Goal: Transaction & Acquisition: Purchase product/service

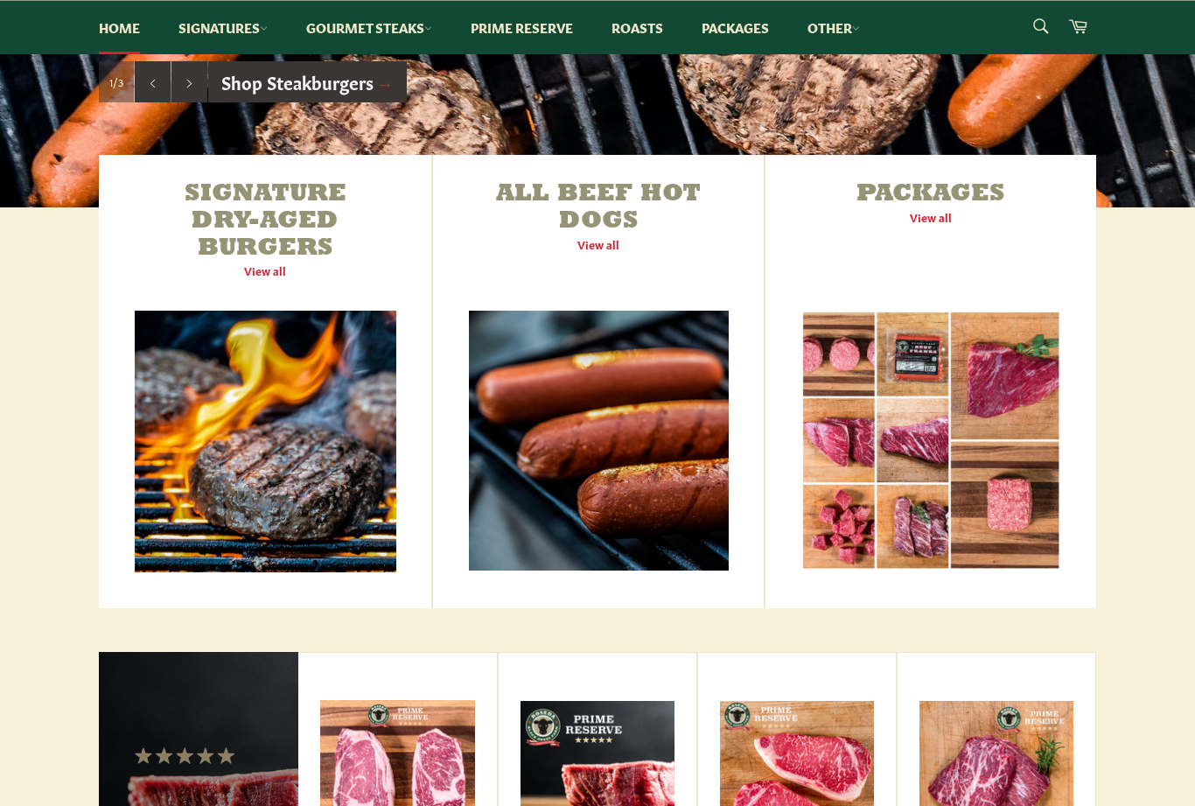
scroll to position [517, 0]
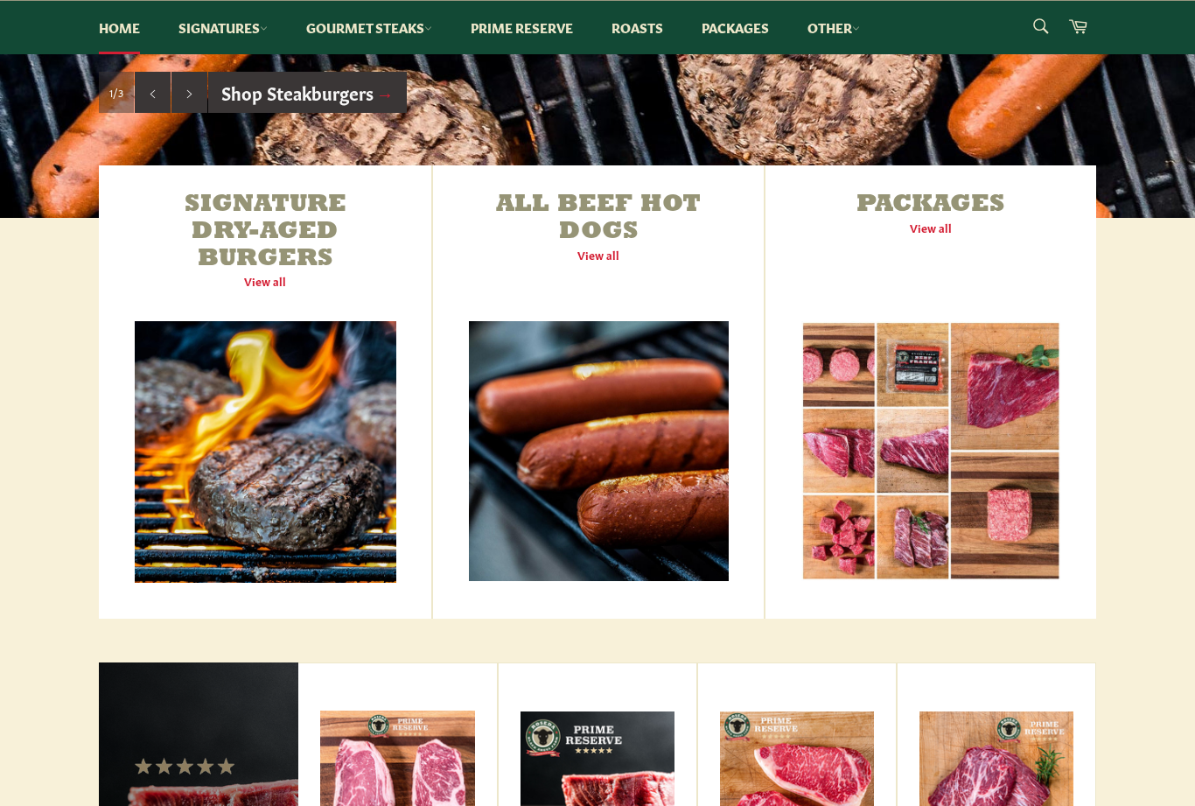
click at [621, 220] on link "All Beef Hot Dogs View all" at bounding box center [598, 391] width 331 height 453
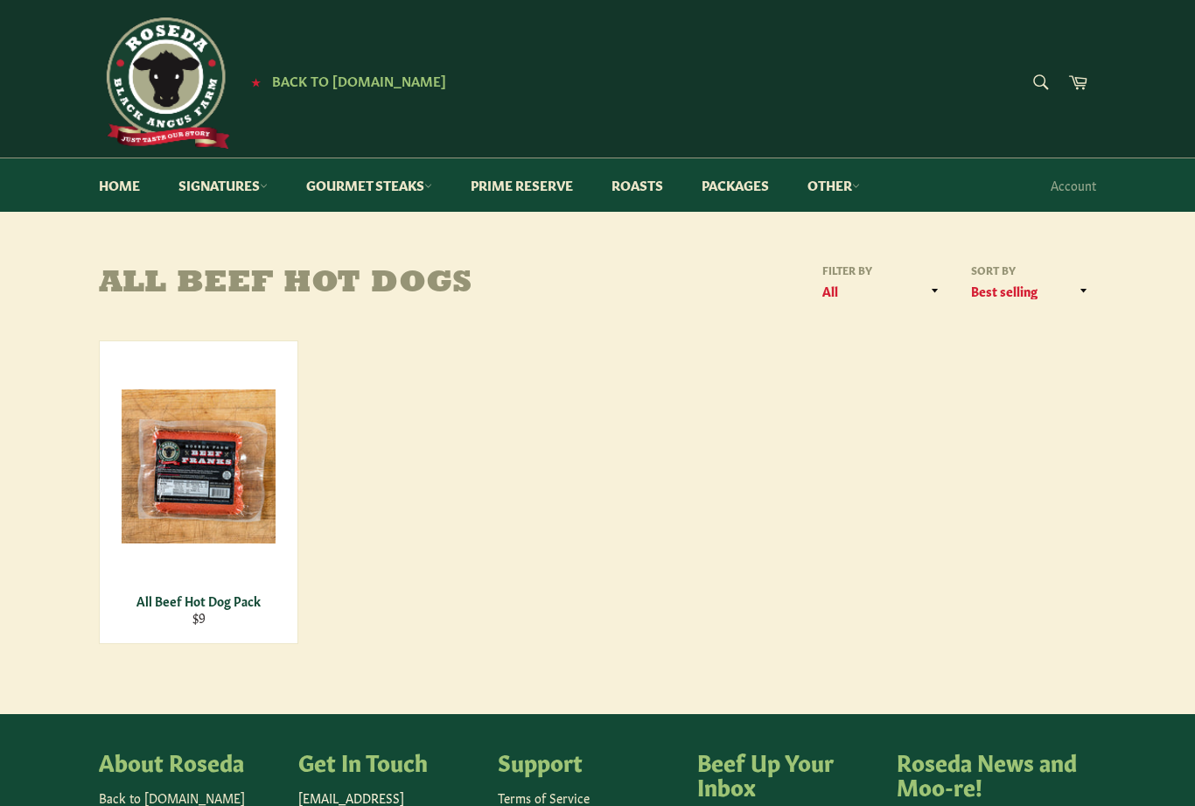
click at [235, 490] on span "View" at bounding box center [199, 494] width 112 height 45
click at [425, 180] on link "Gourmet Steaks" at bounding box center [369, 184] width 161 height 53
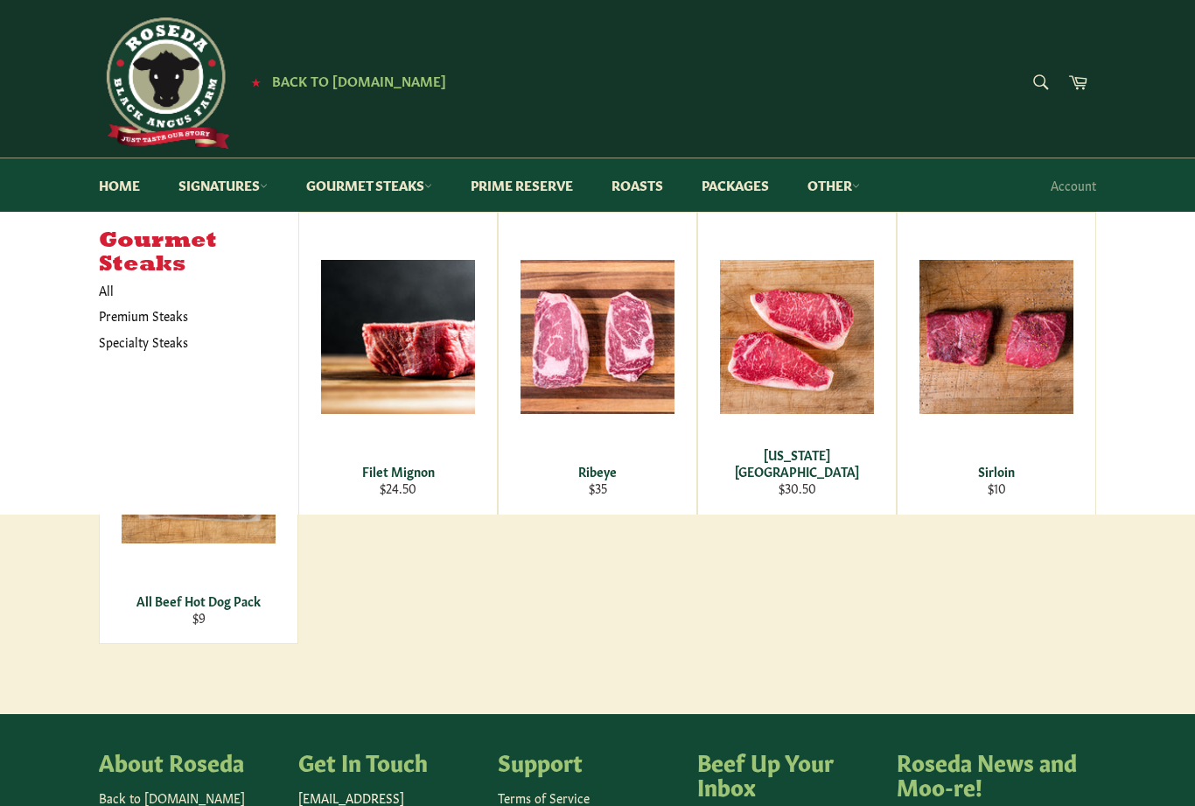
click at [418, 353] on span "View" at bounding box center [398, 365] width 112 height 45
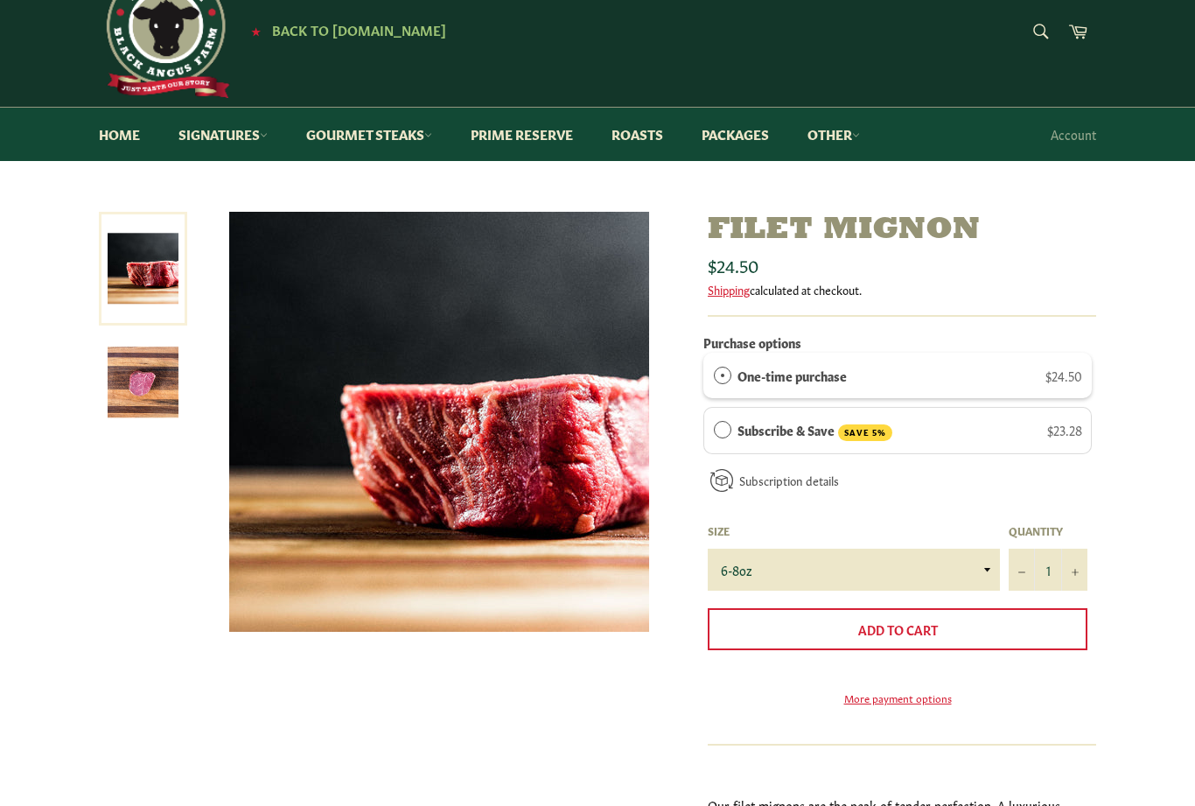
scroll to position [72, 0]
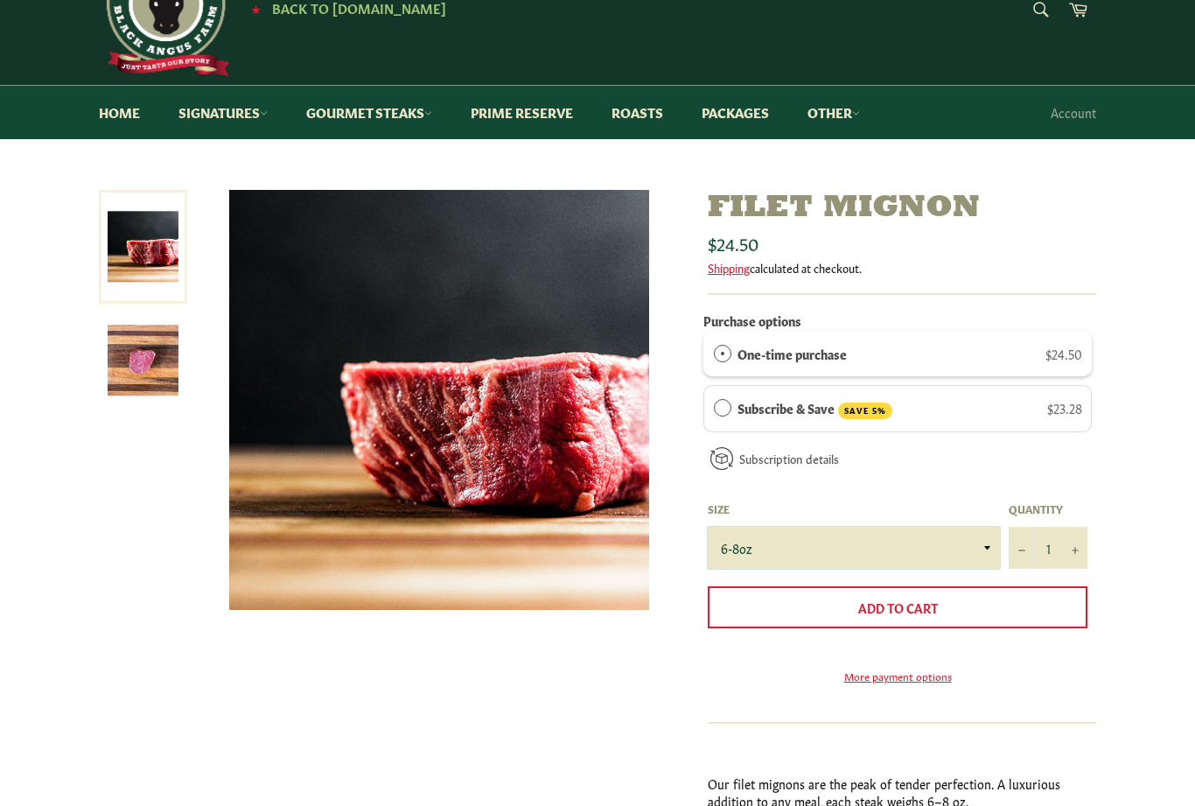
click at [979, 540] on select "6-8oz" at bounding box center [854, 549] width 292 height 42
click at [913, 604] on span "Add to Cart" at bounding box center [898, 606] width 80 height 17
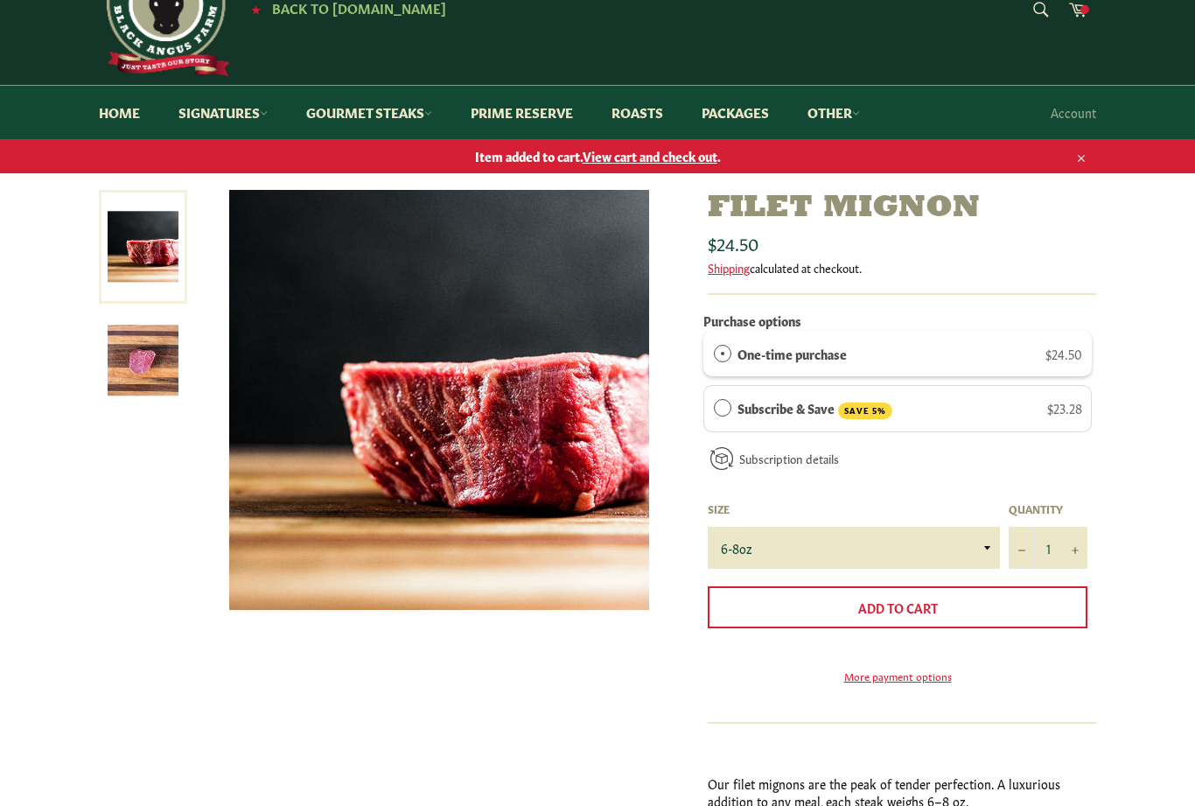
click at [911, 611] on span "Add to Cart" at bounding box center [898, 606] width 80 height 17
click at [1080, 544] on button "+" at bounding box center [1074, 548] width 26 height 42
click at [1077, 550] on icon "Increase item quantity by one" at bounding box center [1075, 550] width 7 height 7
type input "3"
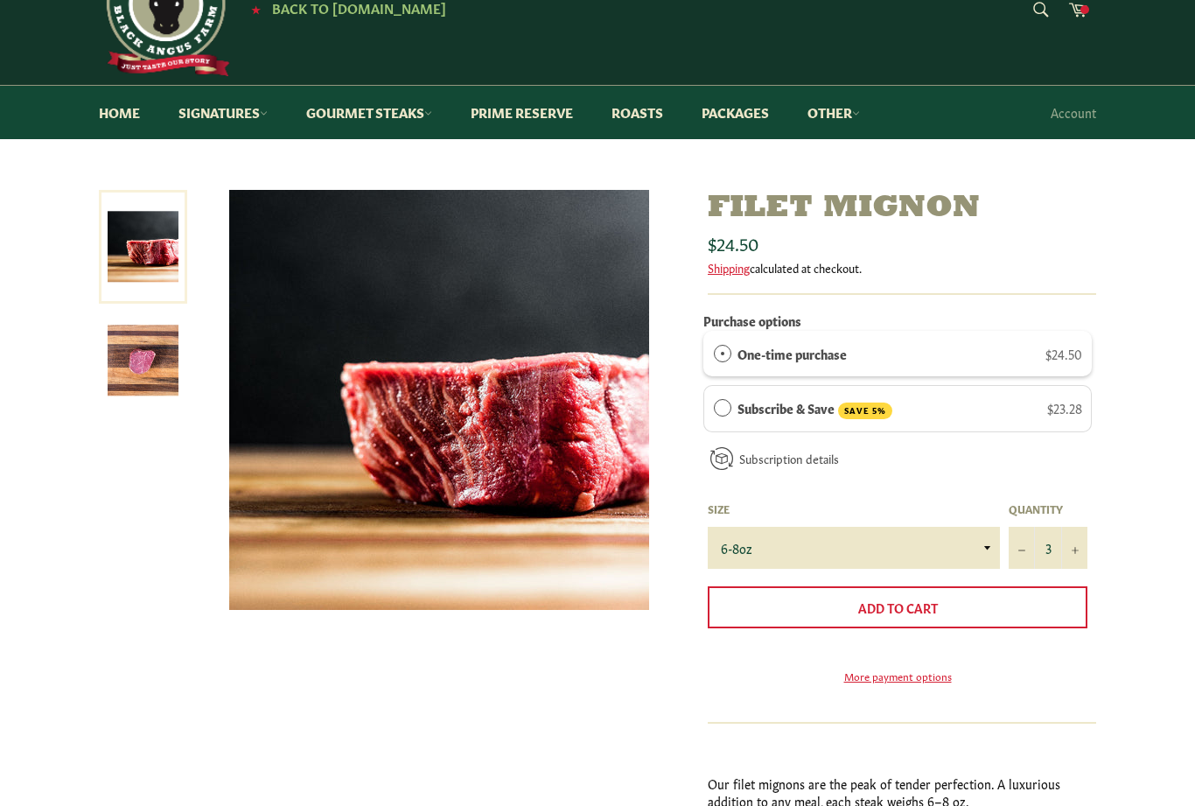
click at [1004, 608] on button "Add to Cart" at bounding box center [898, 607] width 380 height 42
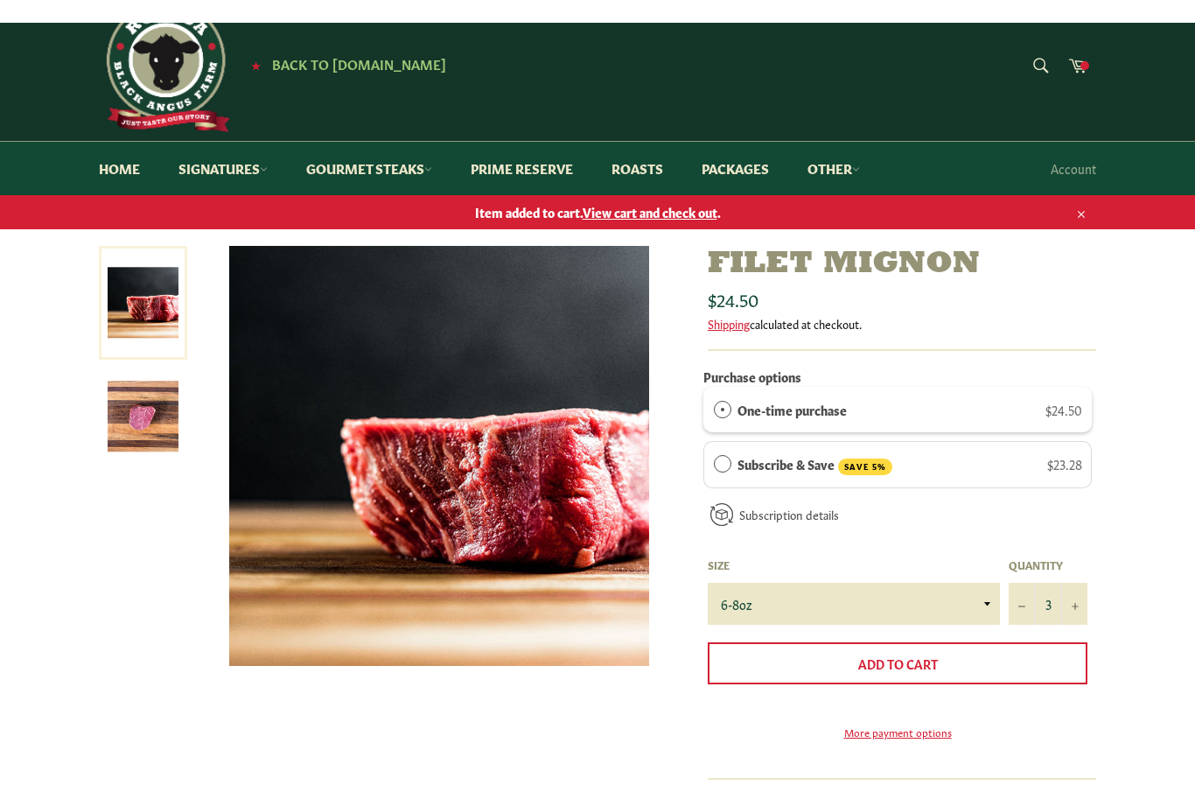
scroll to position [0, 0]
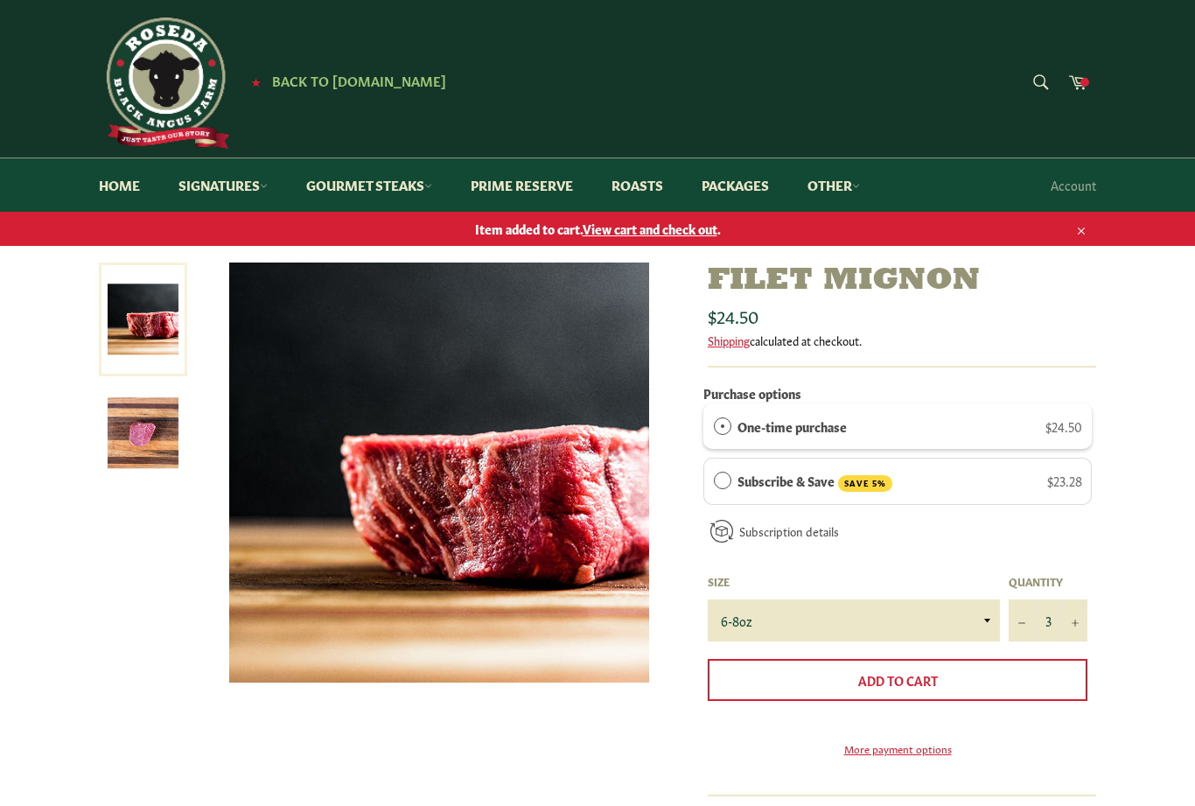
click at [238, 181] on link "Signatures" at bounding box center [223, 184] width 124 height 53
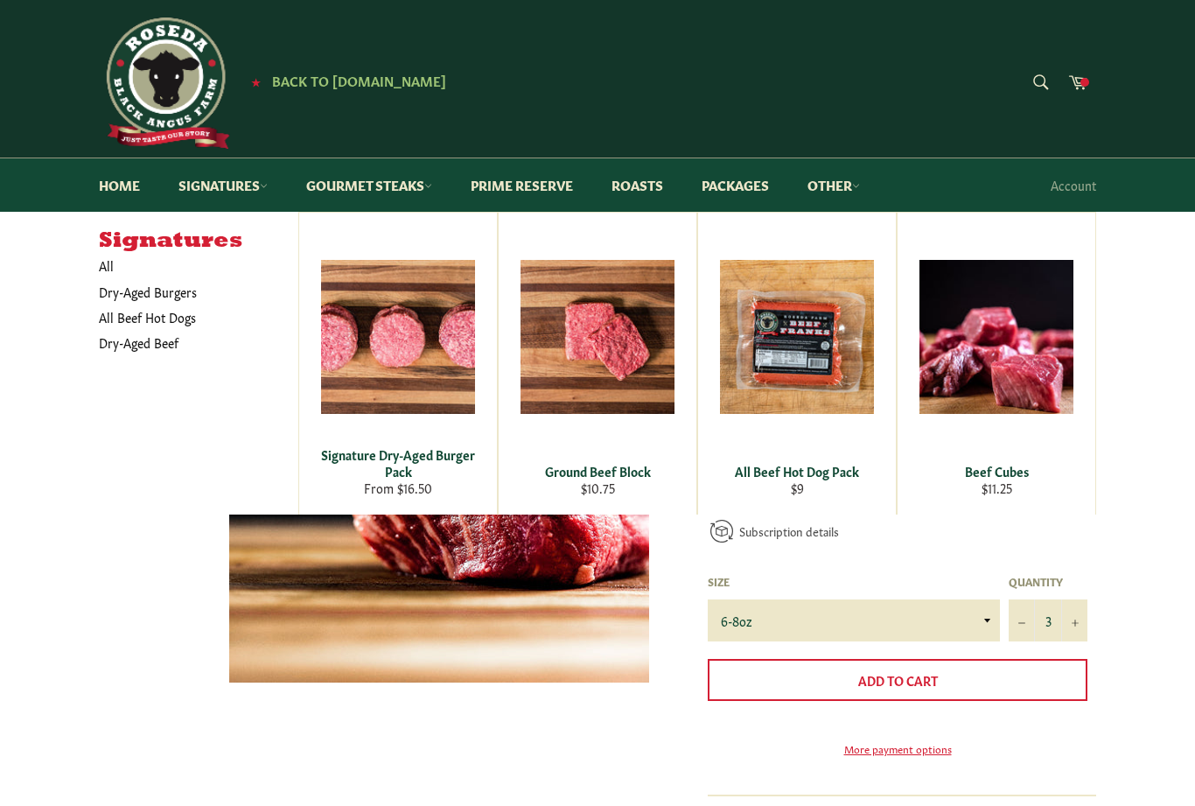
click at [152, 675] on div at bounding box center [394, 480] width 591 height 437
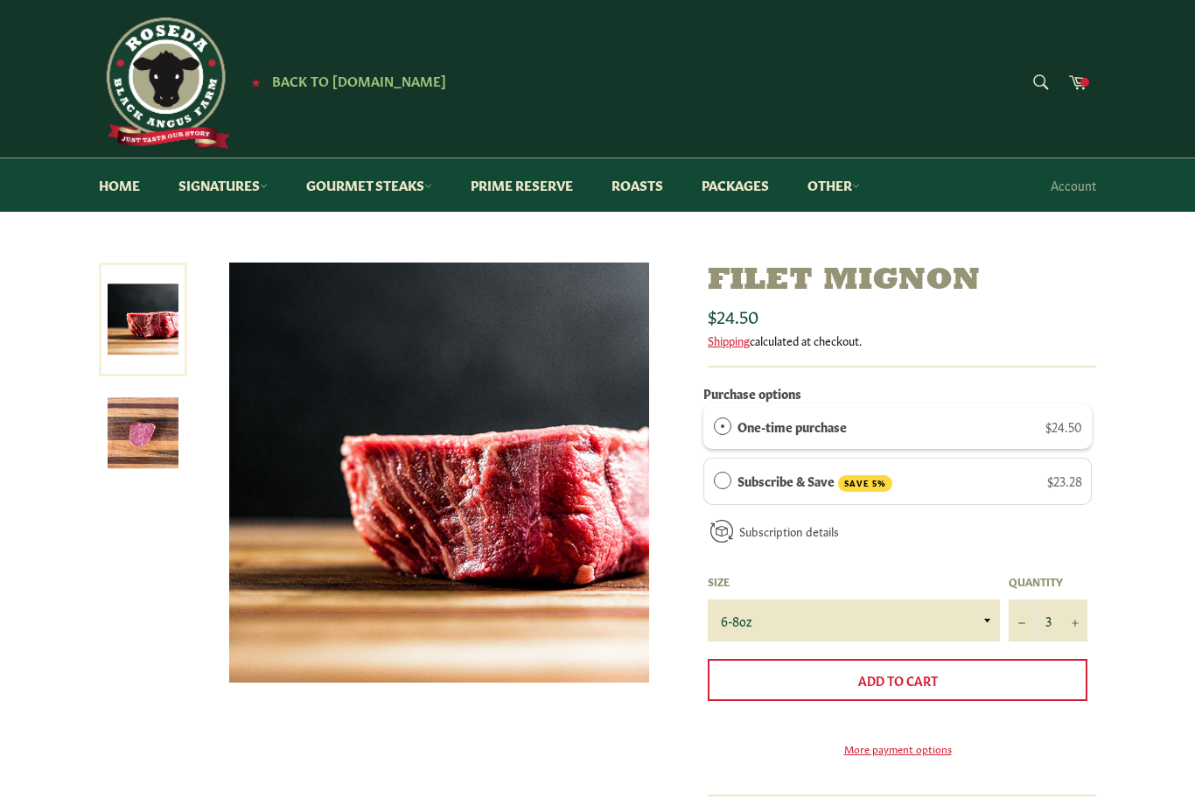
click at [420, 171] on link "Gourmet Steaks" at bounding box center [369, 184] width 161 height 53
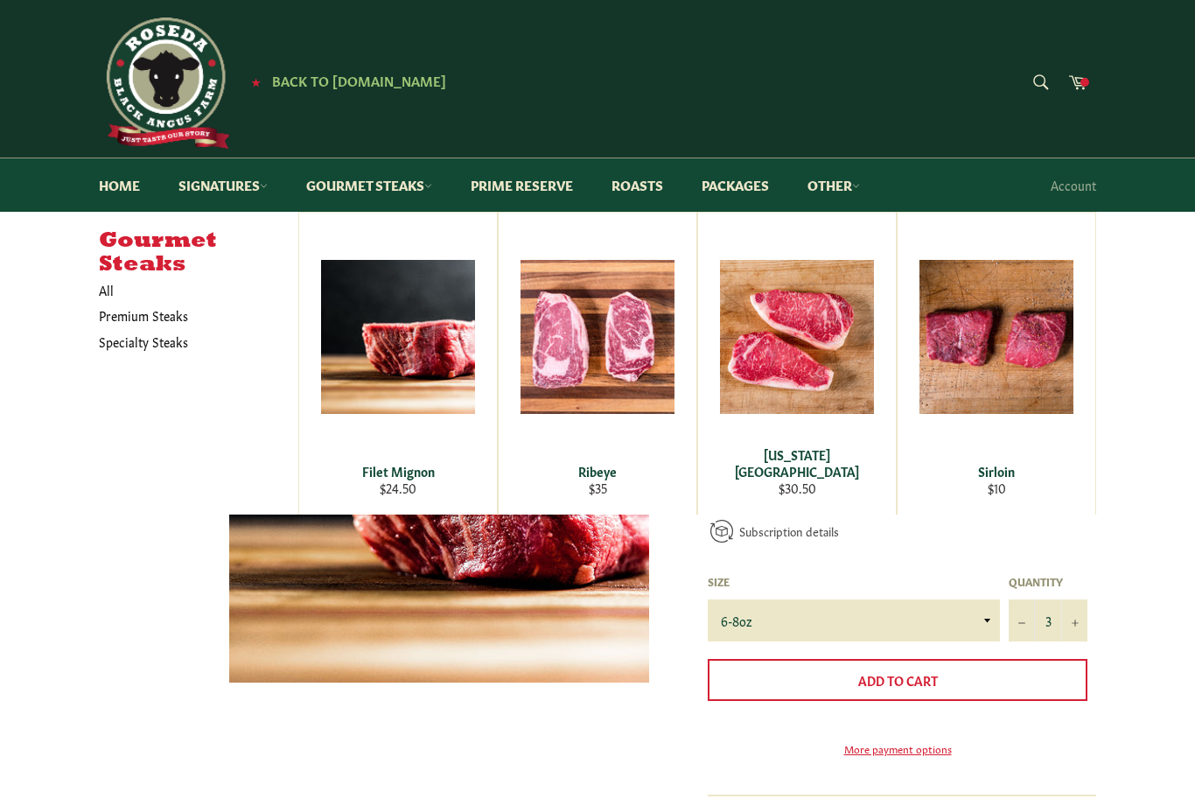
click at [1024, 377] on div "View" at bounding box center [997, 364] width 198 height 302
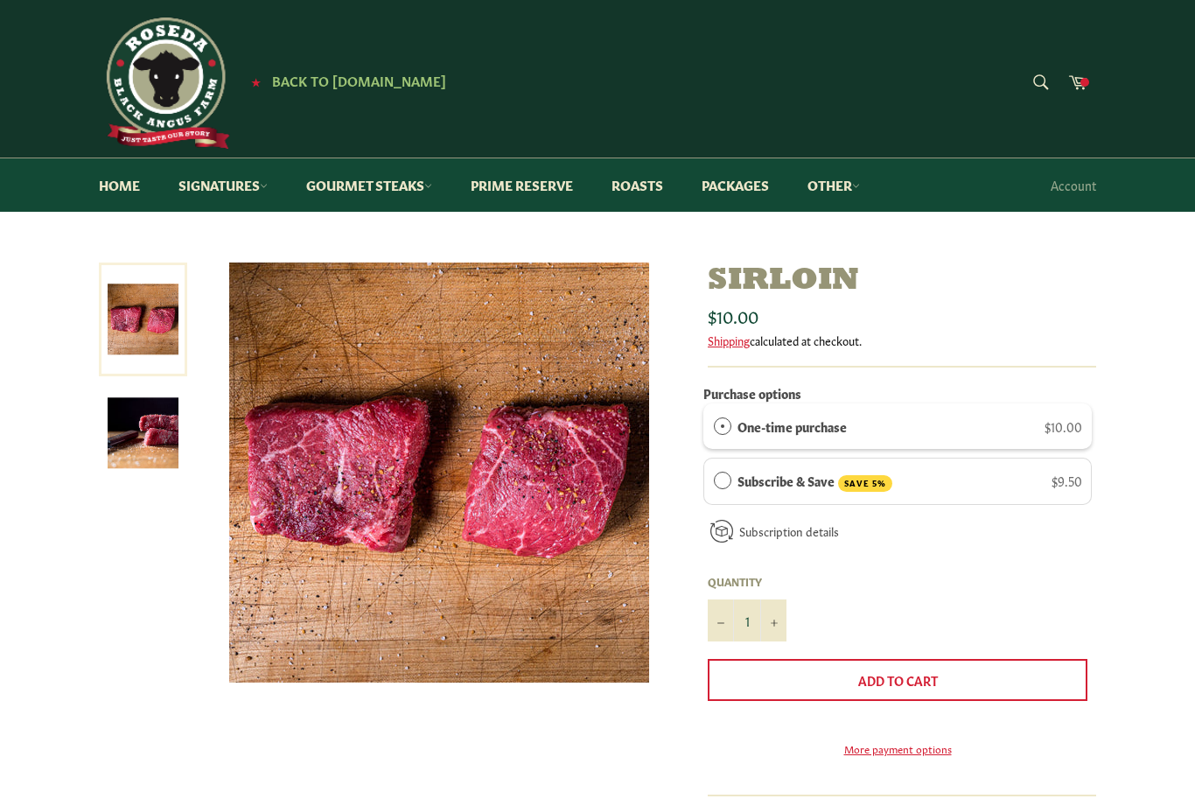
click at [252, 182] on link "Signatures" at bounding box center [223, 184] width 124 height 53
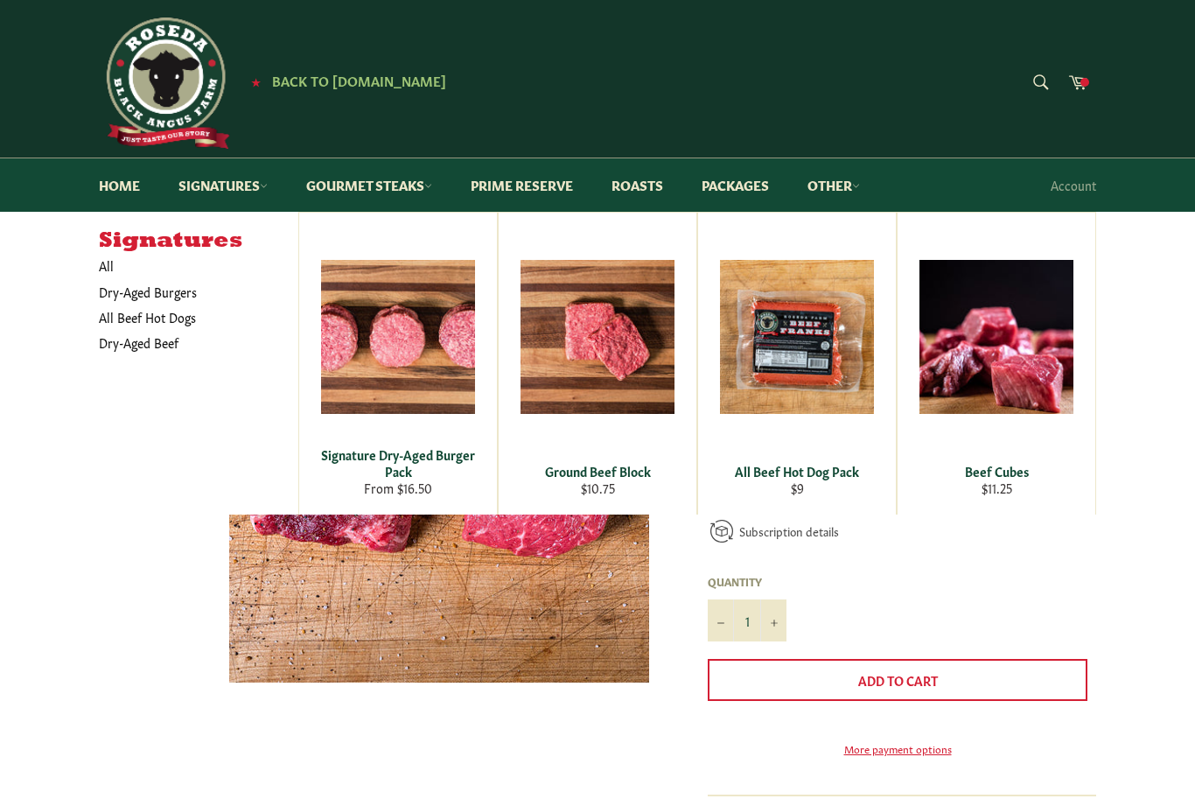
click at [1088, 80] on span at bounding box center [1085, 82] width 9 height 9
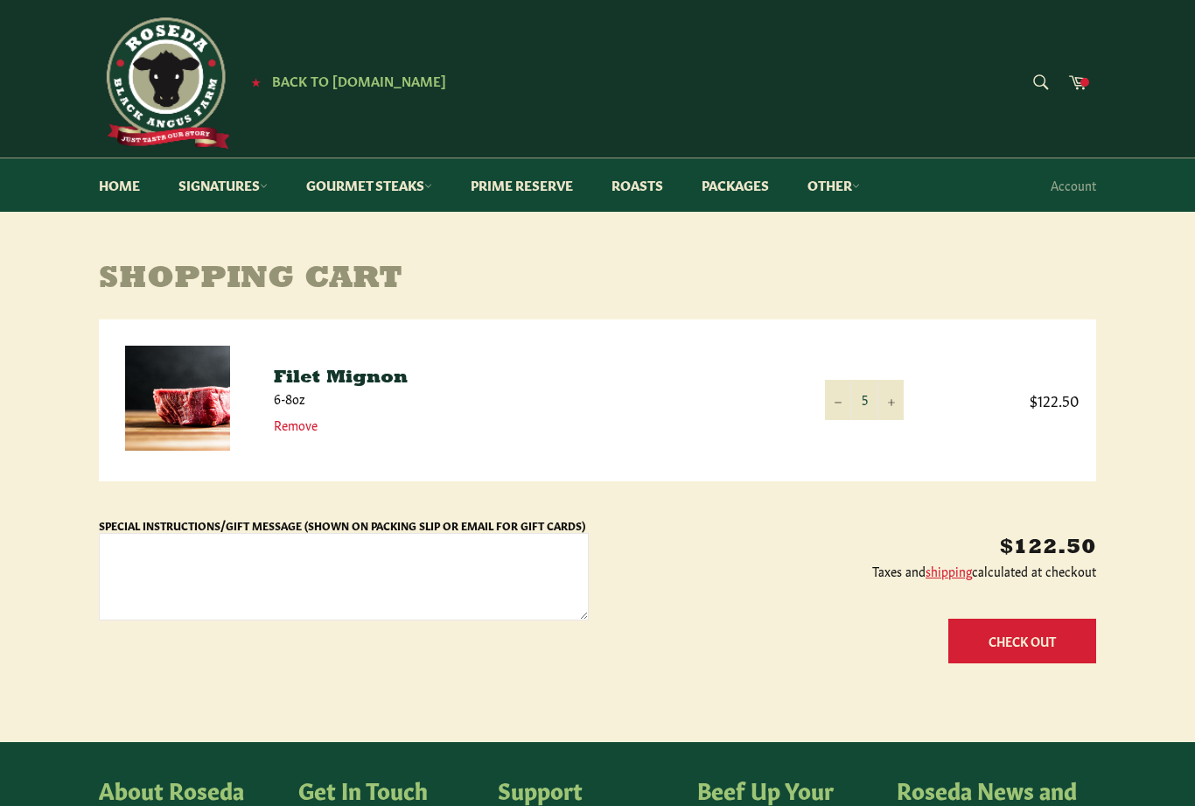
click at [304, 426] on link "Remove" at bounding box center [296, 424] width 44 height 17
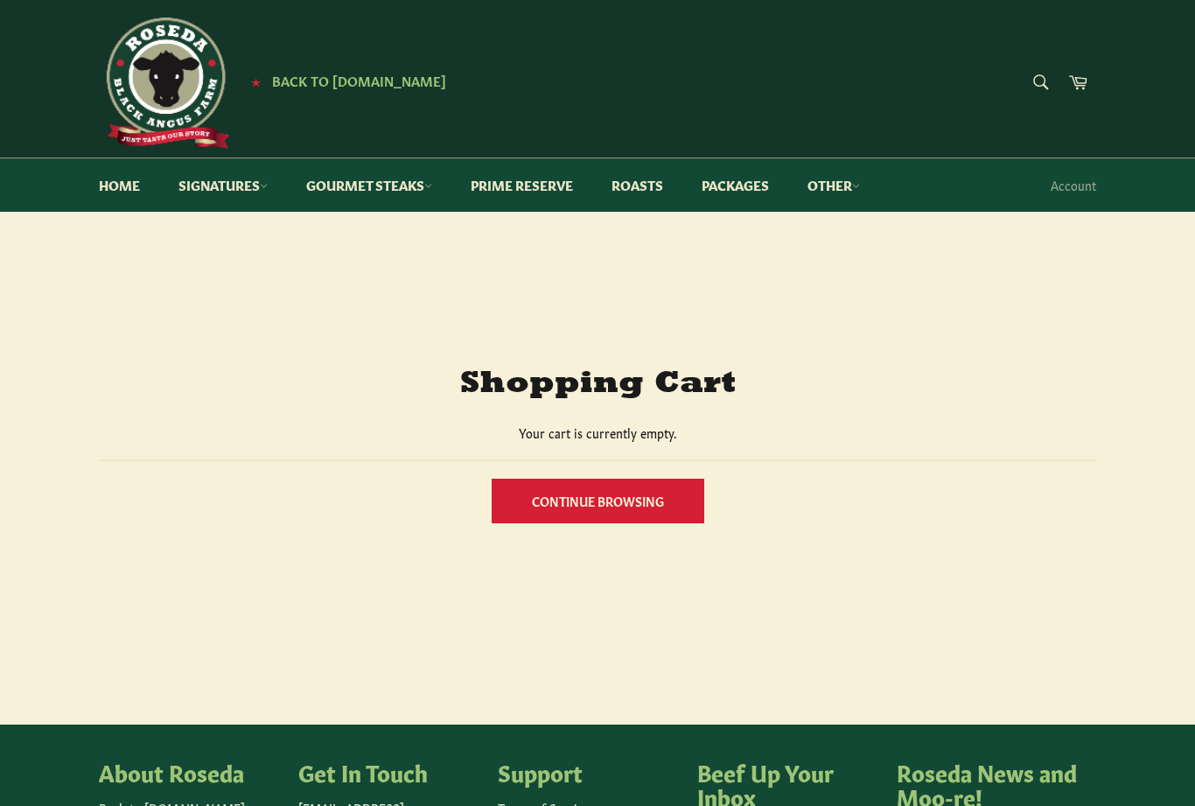
click at [365, 187] on link "Gourmet Steaks" at bounding box center [369, 184] width 161 height 53
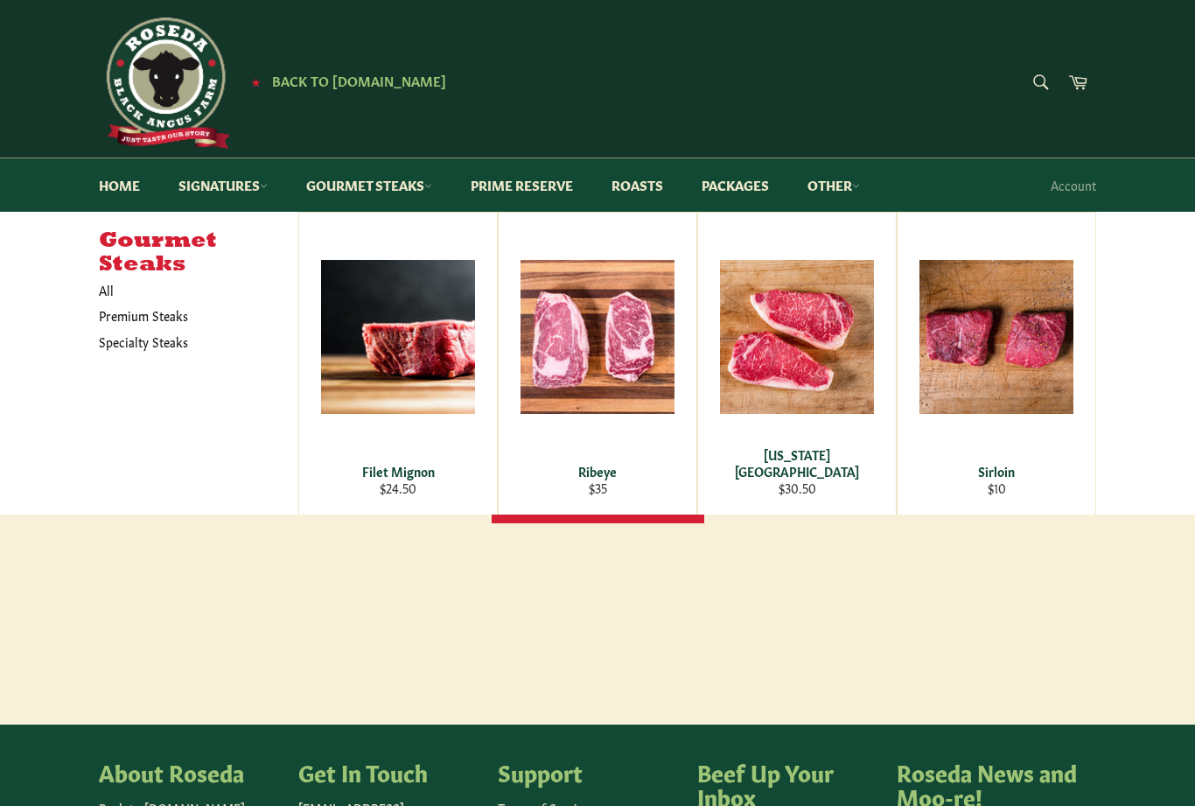
click at [414, 476] on div "Filet Mignon" at bounding box center [399, 471] width 176 height 17
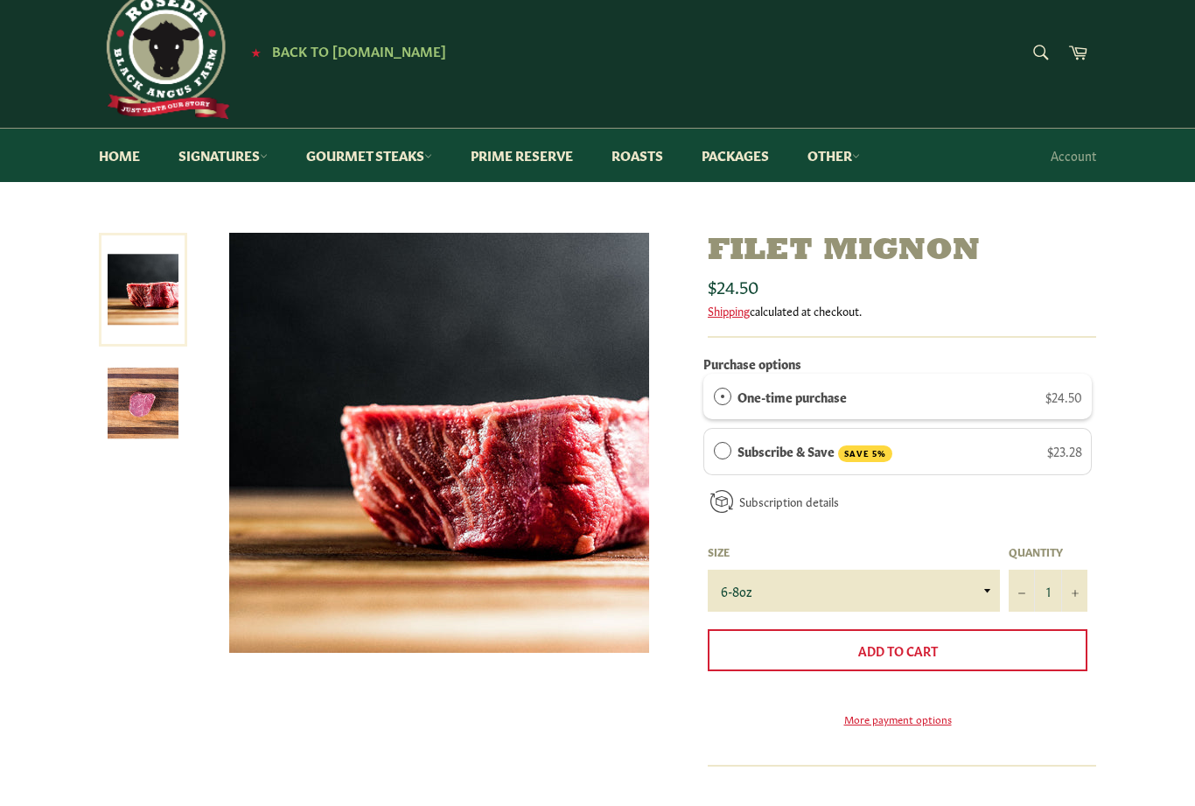
scroll to position [28, 0]
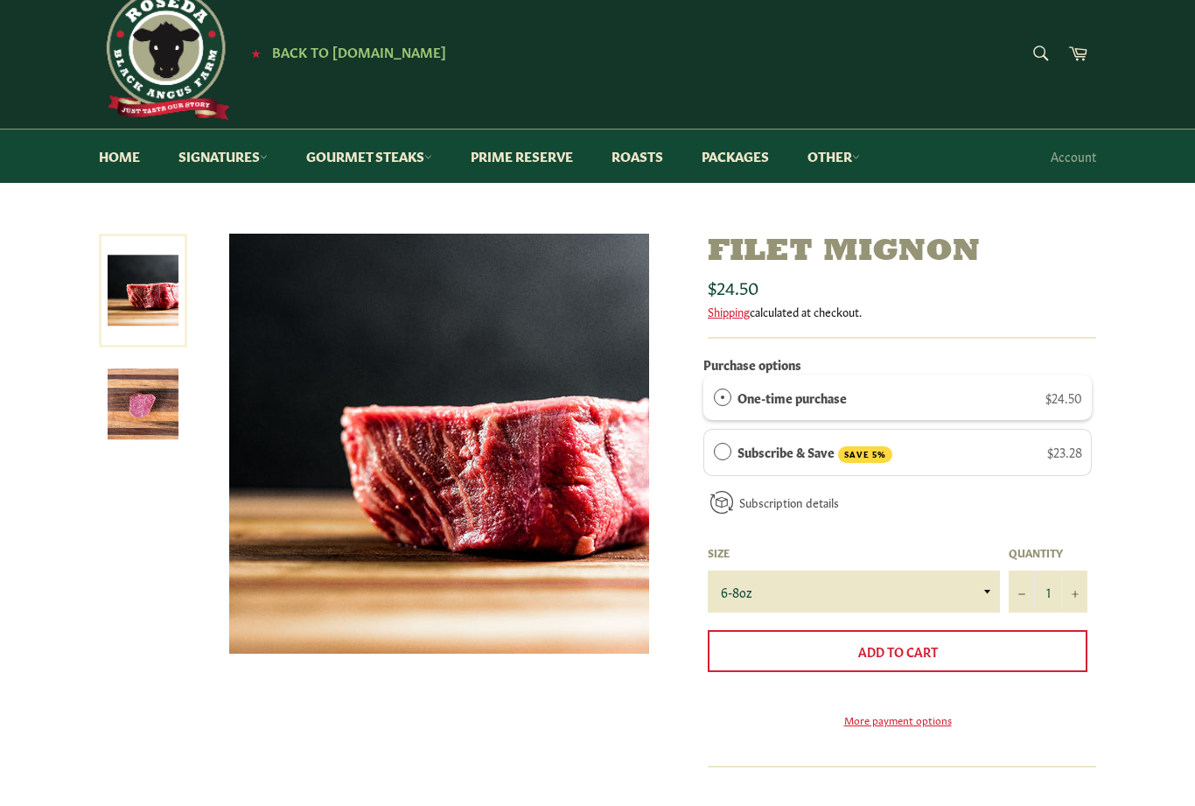
click at [404, 169] on link "Gourmet Steaks" at bounding box center [369, 156] width 161 height 53
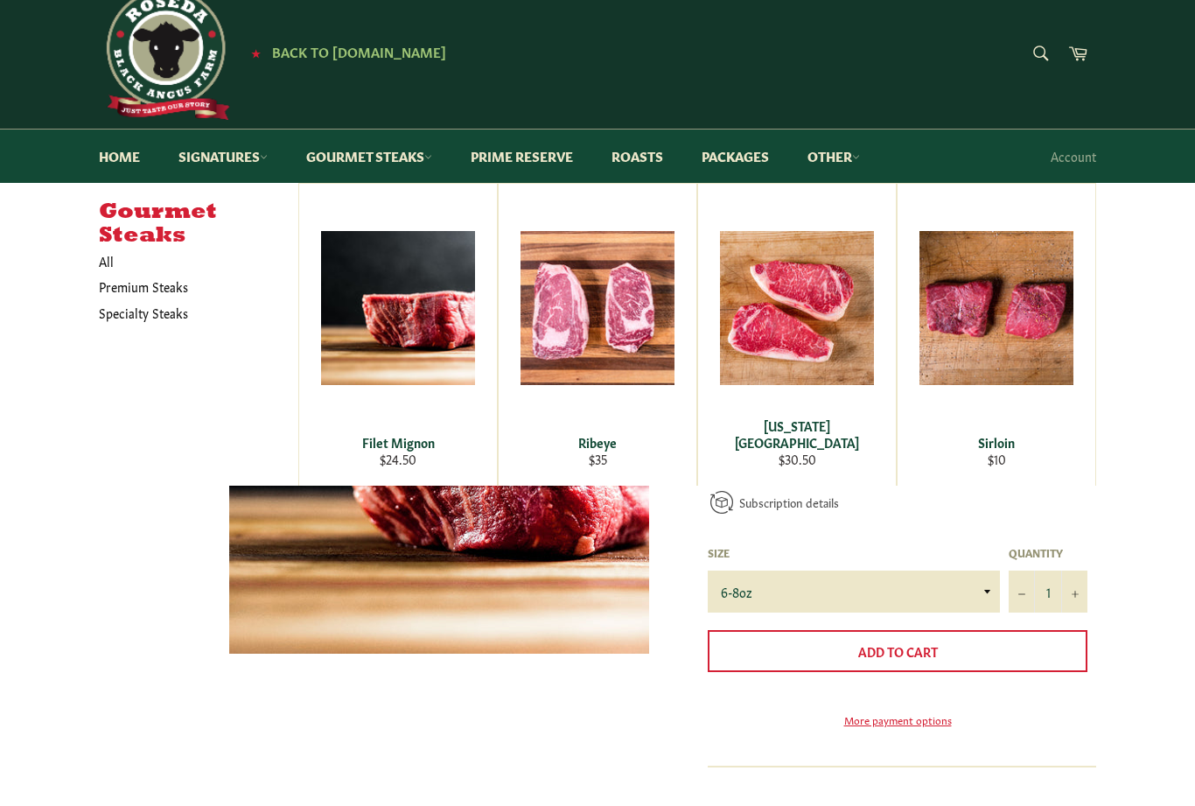
scroll to position [29, 0]
click at [105, 263] on link "All" at bounding box center [194, 260] width 208 height 25
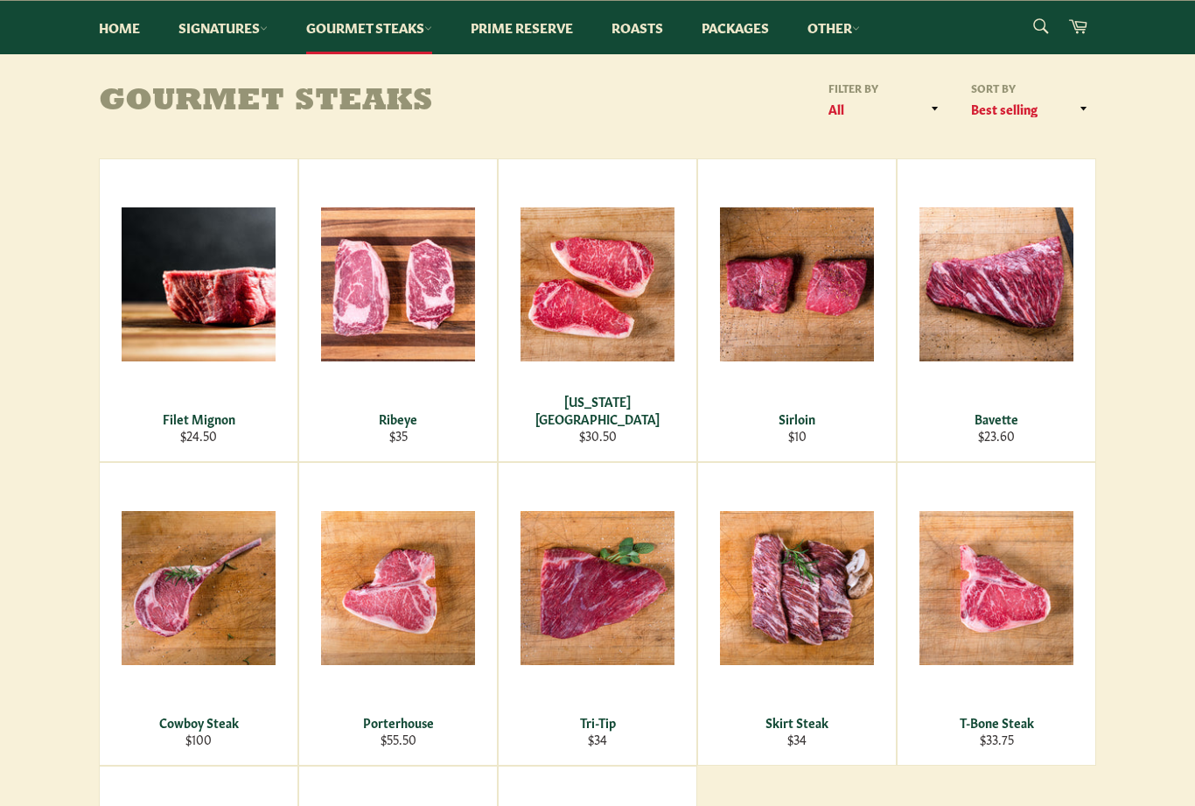
scroll to position [174, 0]
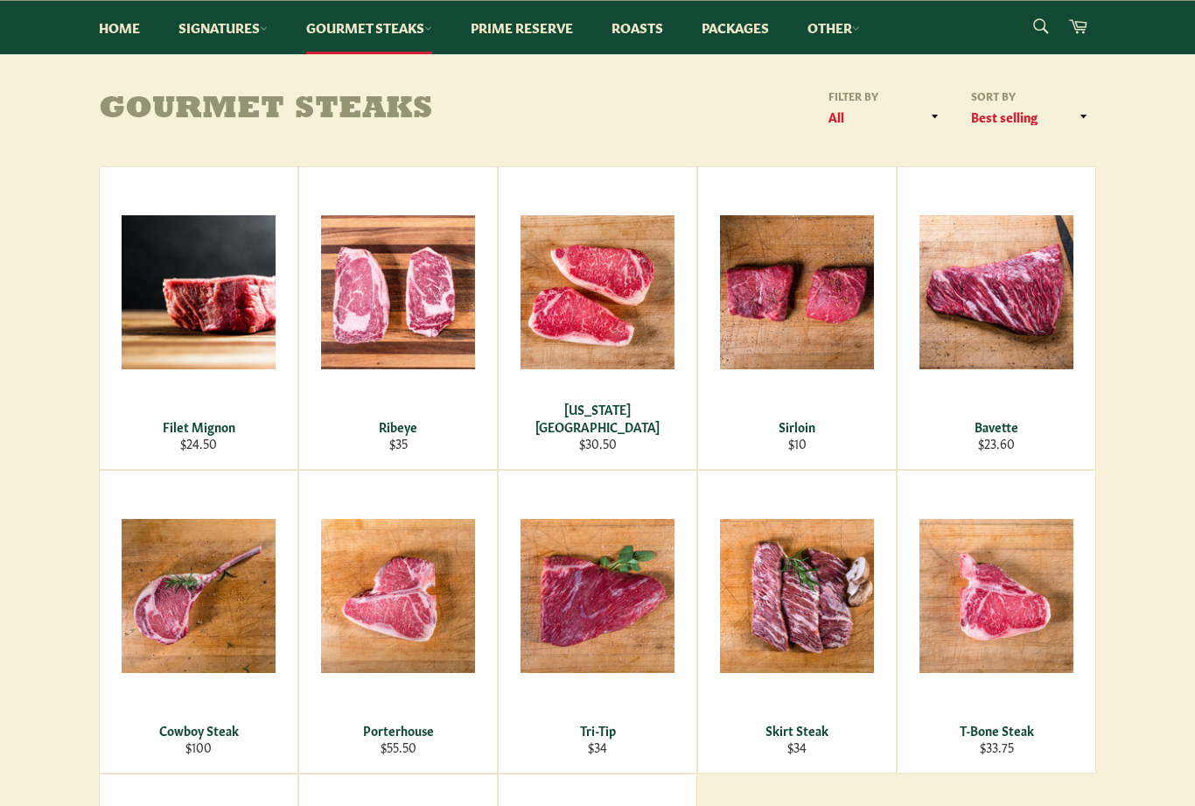
click at [598, 430] on div "[US_STATE][GEOGRAPHIC_DATA]" at bounding box center [598, 418] width 176 height 34
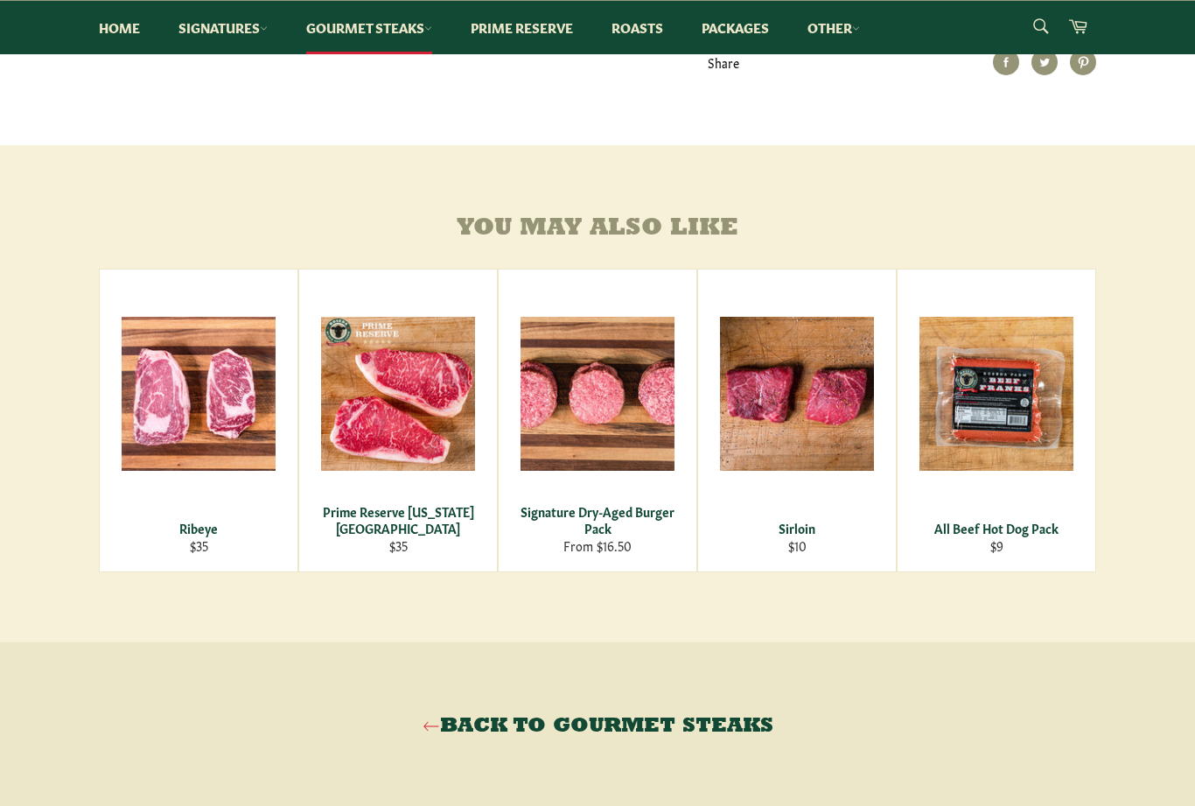
scroll to position [884, 0]
